Goal: Information Seeking & Learning: Learn about a topic

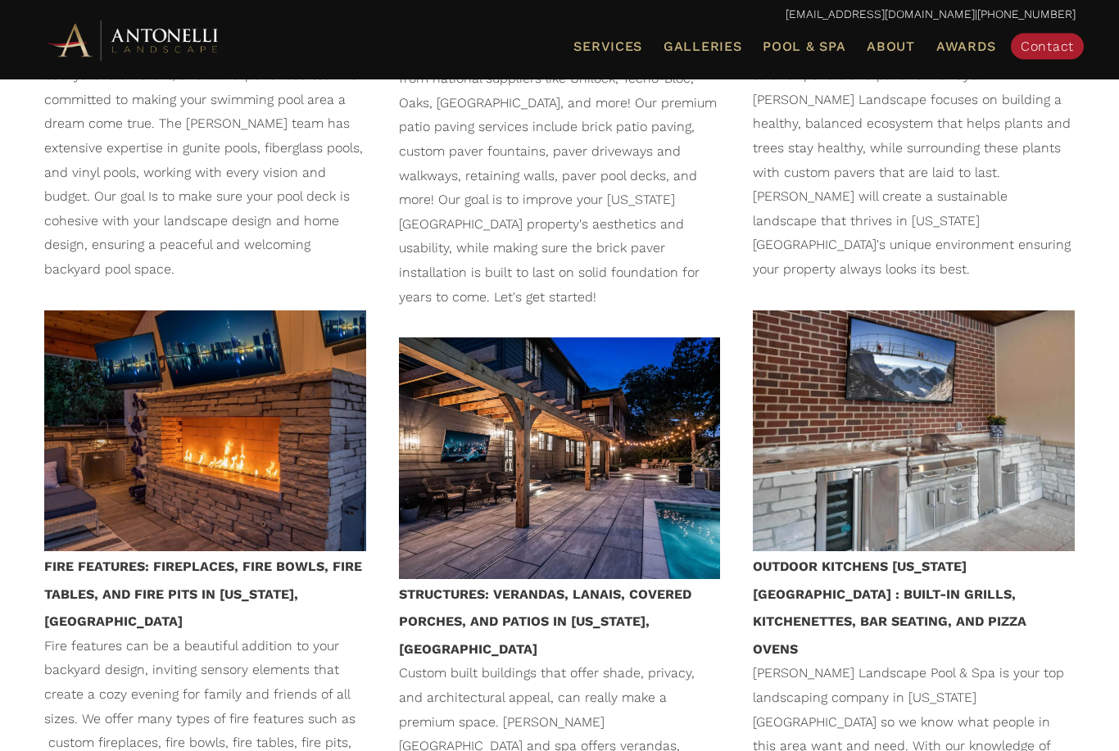
scroll to position [1965, 0]
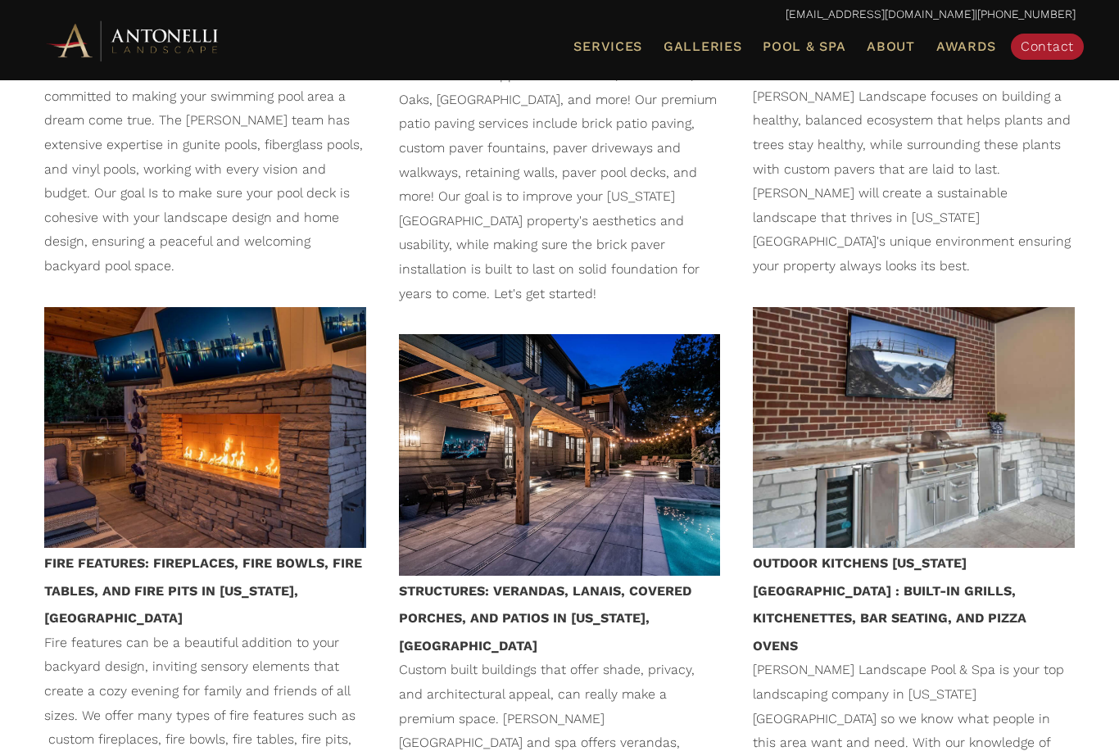
click at [115, 307] on img at bounding box center [205, 427] width 322 height 241
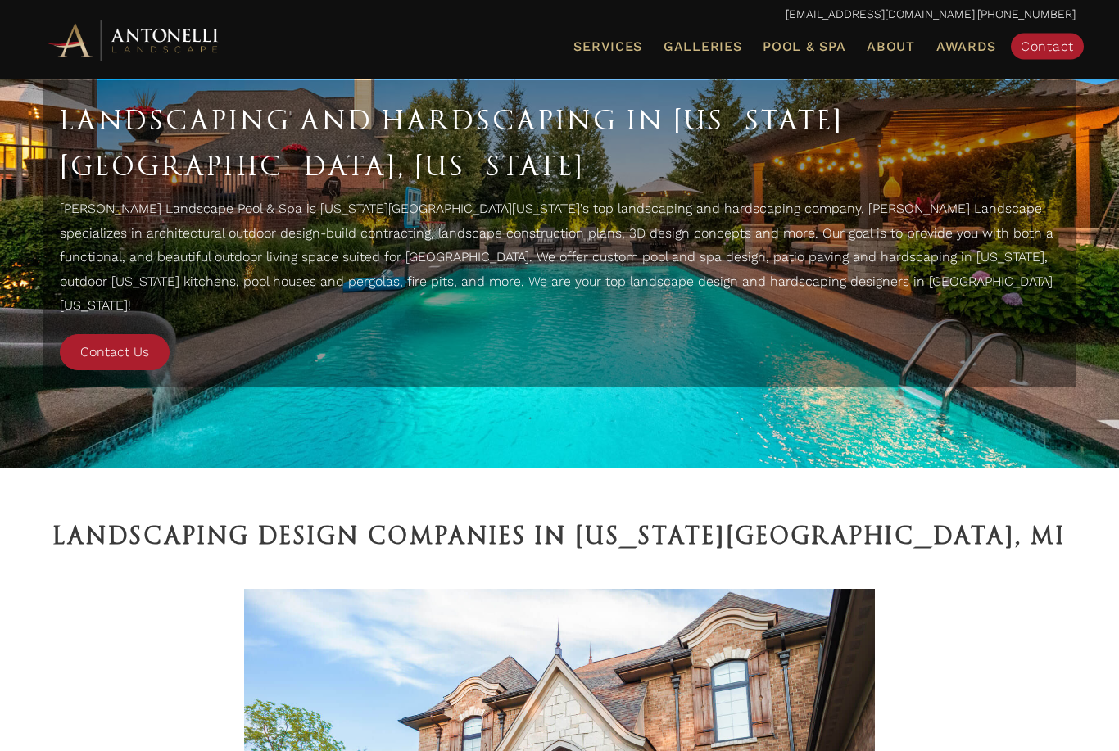
scroll to position [0, 0]
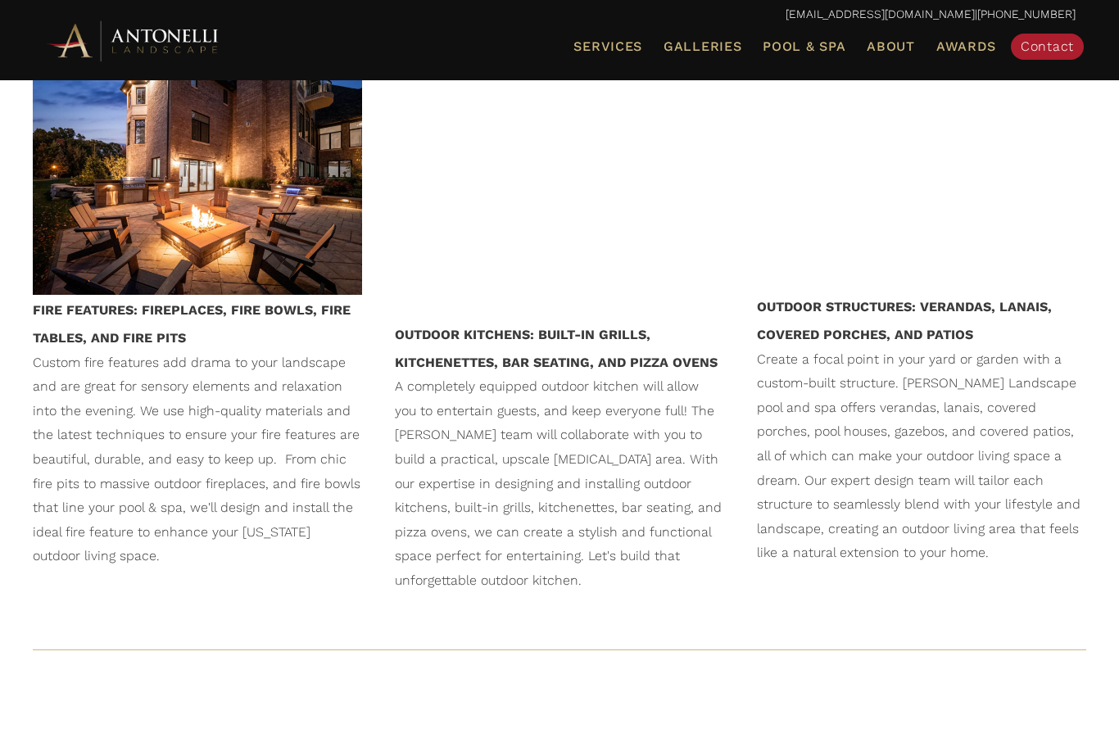
scroll to position [1889, 0]
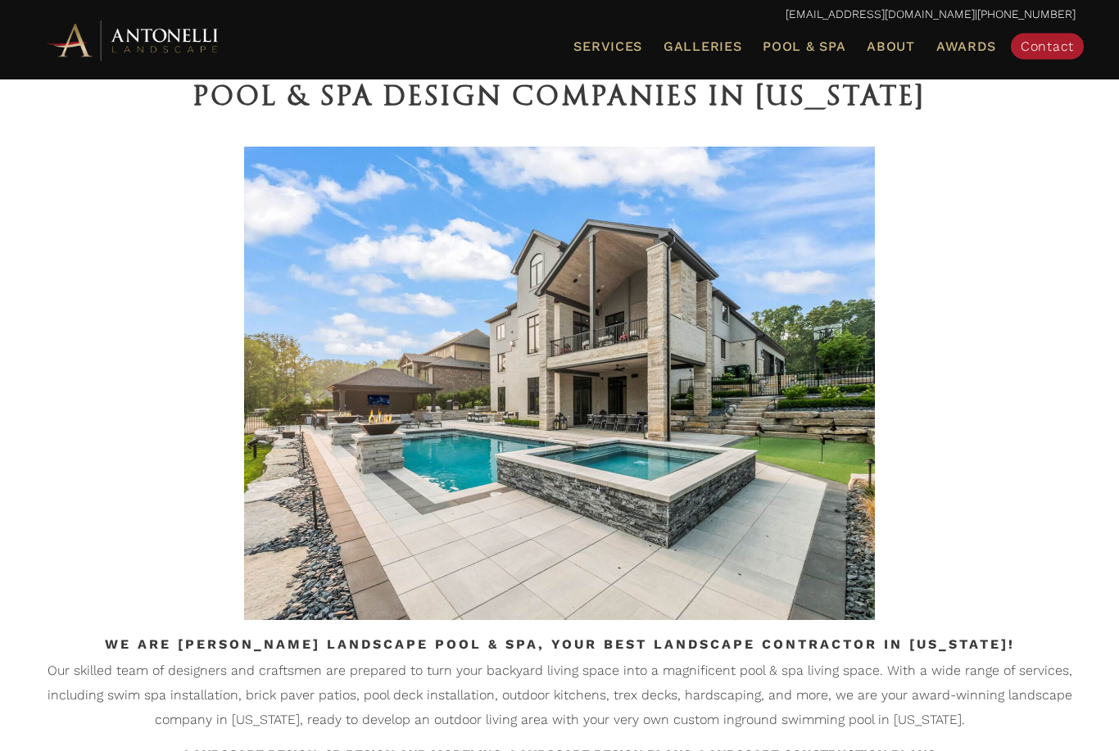
scroll to position [558, 0]
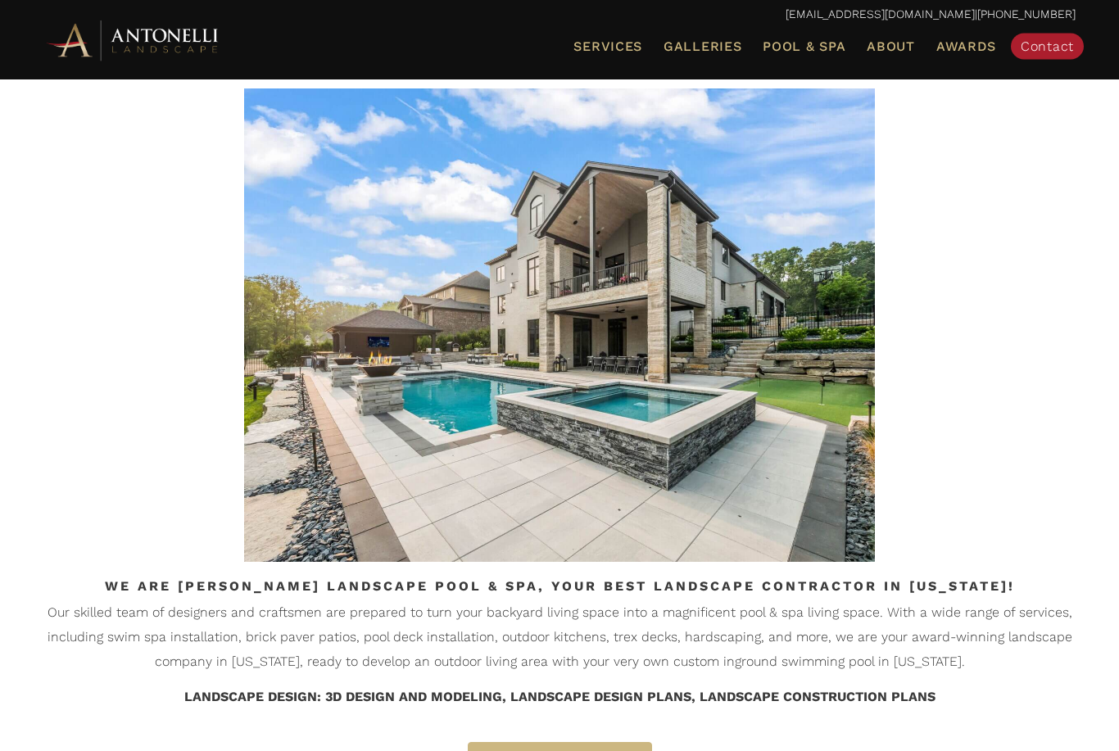
click at [281, 282] on img at bounding box center [559, 326] width 631 height 474
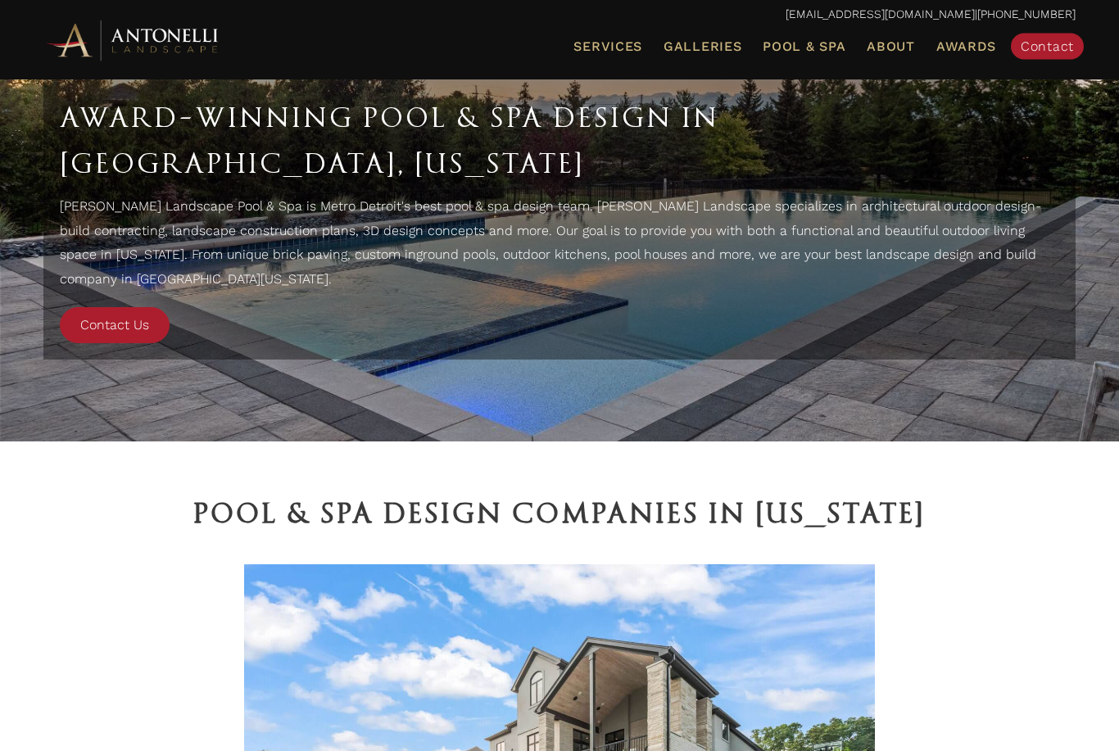
scroll to position [0, 0]
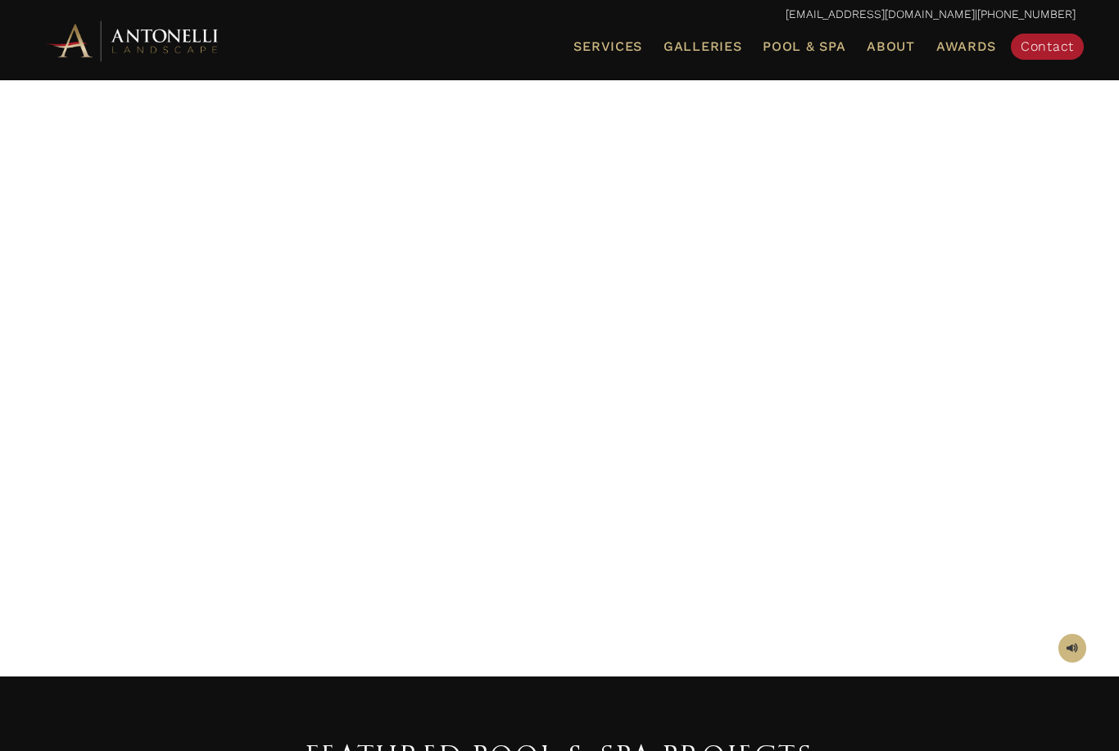
click at [0, 0] on span "About Us" at bounding box center [0, 0] width 0 height 0
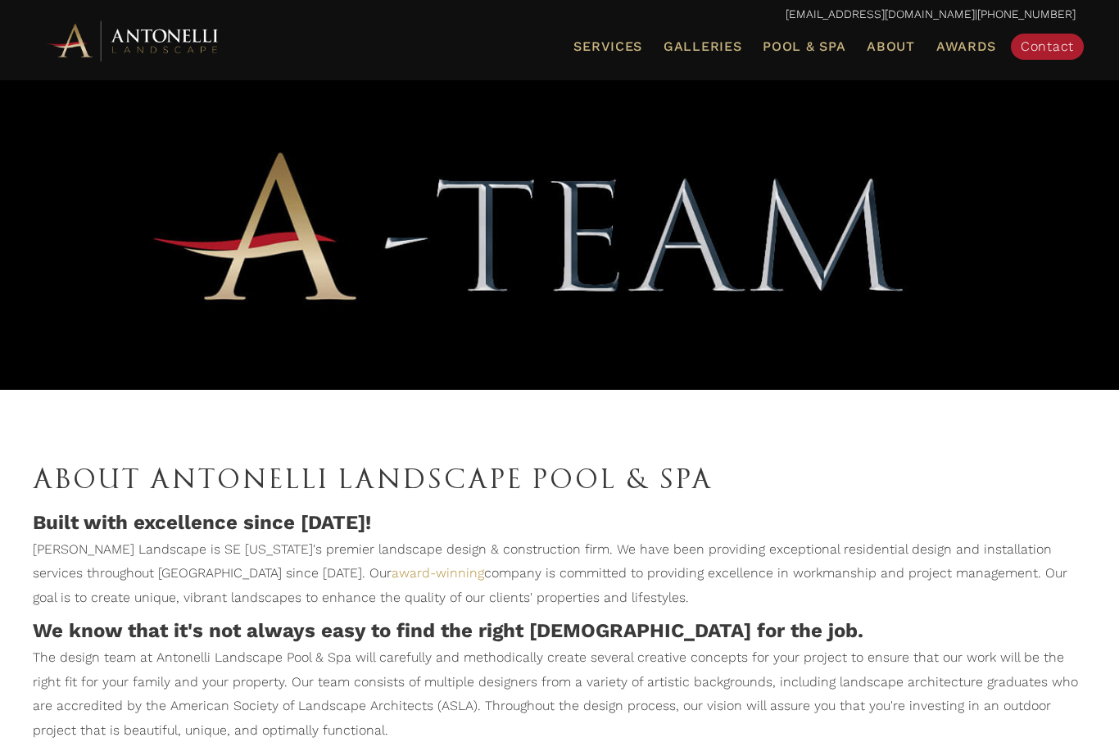
click at [0, 0] on span "Service Areas" at bounding box center [0, 0] width 0 height 0
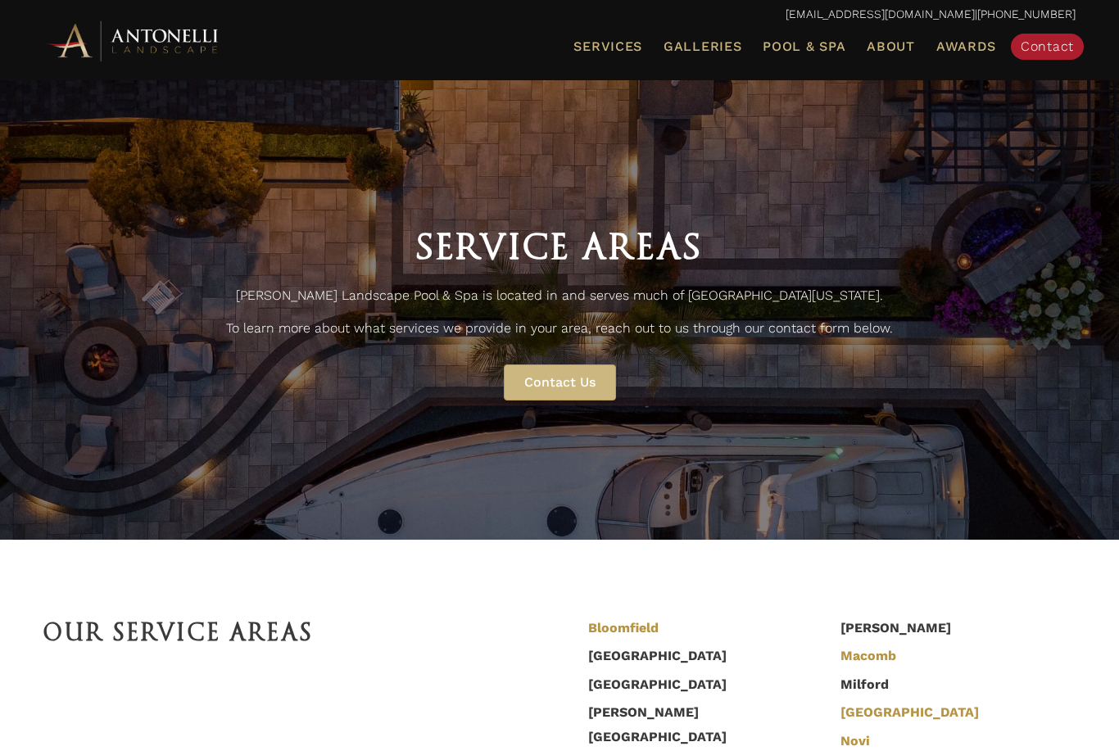
click at [0, 0] on span "Reviews" at bounding box center [0, 0] width 0 height 0
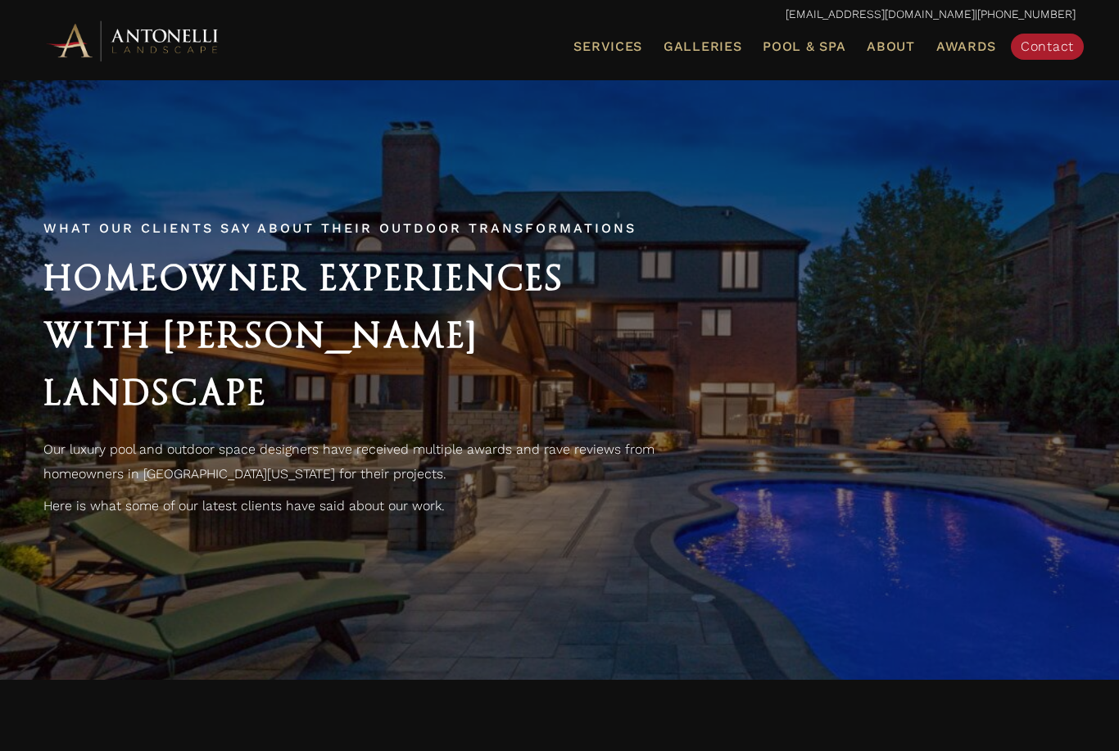
click at [970, 46] on span "Awards" at bounding box center [966, 47] width 60 height 16
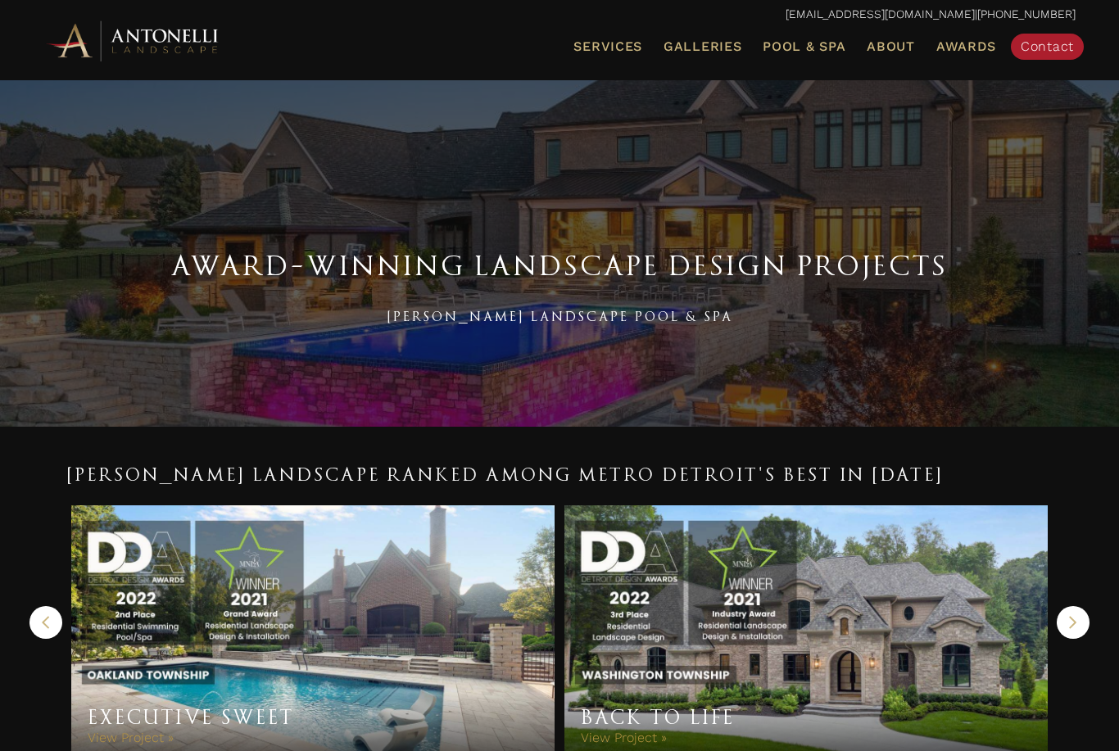
click at [695, 53] on link "Galleries" at bounding box center [702, 46] width 91 height 21
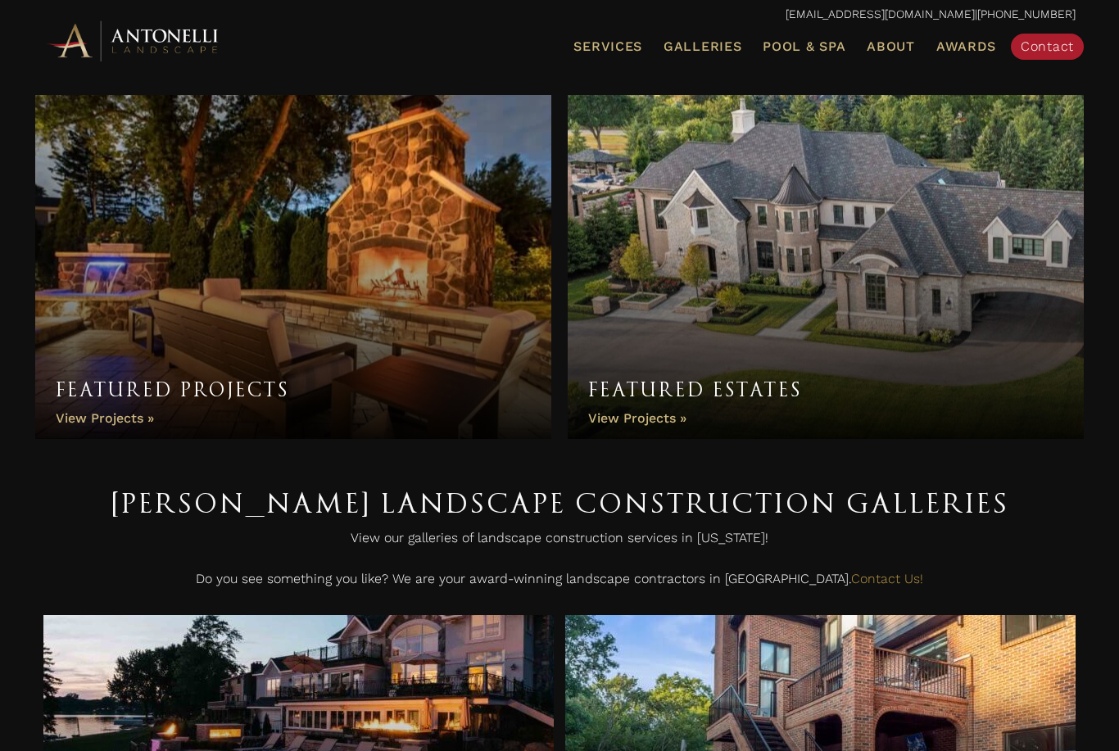
click at [614, 46] on span "Services" at bounding box center [608, 46] width 69 height 13
click at [110, 46] on img at bounding box center [133, 40] width 180 height 45
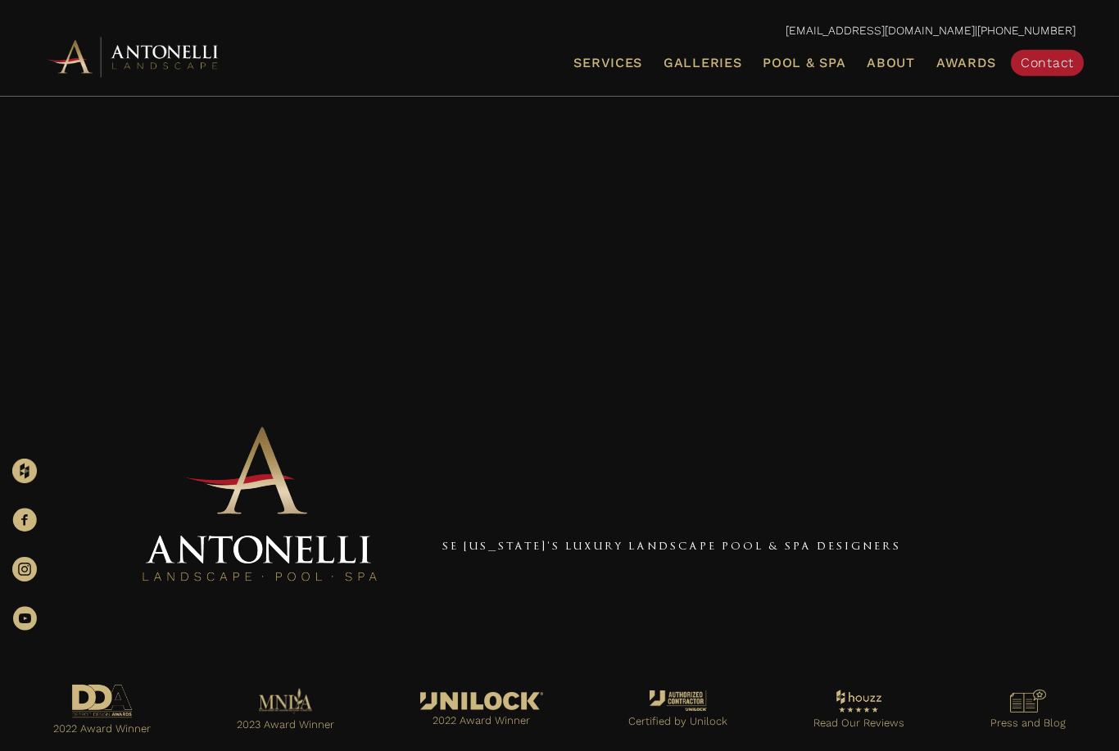
scroll to position [38, 1]
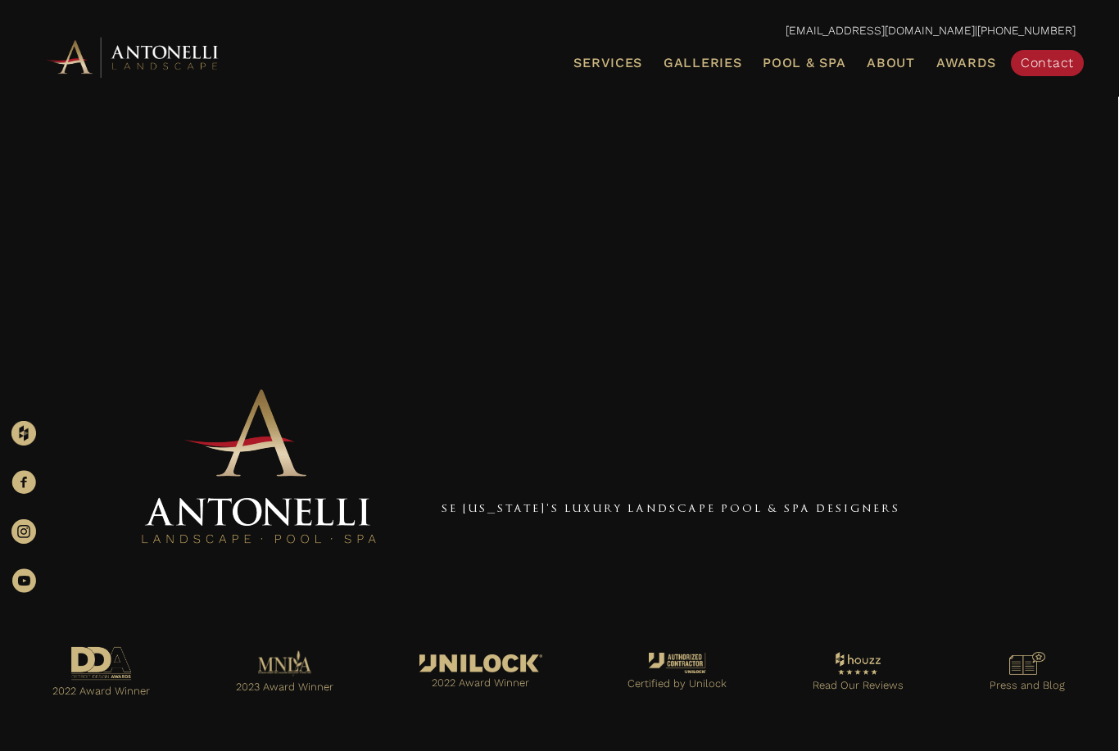
click at [987, 65] on span "Awards" at bounding box center [966, 63] width 60 height 16
